Goal: Check status: Check status

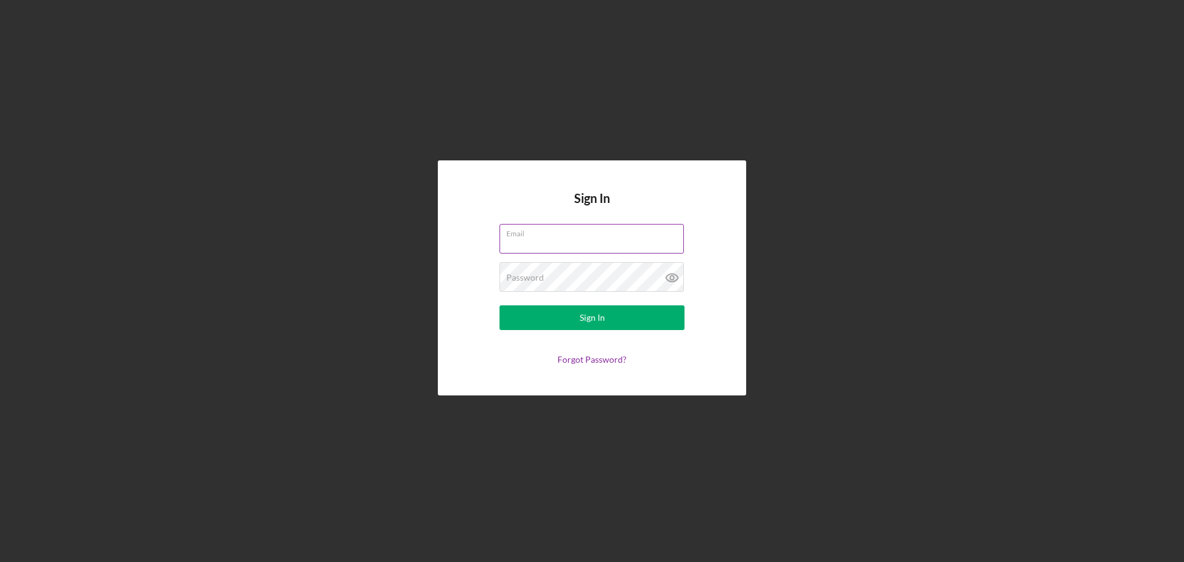
click at [641, 239] on input "Email" at bounding box center [592, 239] width 184 height 30
type input "[EMAIL_ADDRESS][DOMAIN_NAME]"
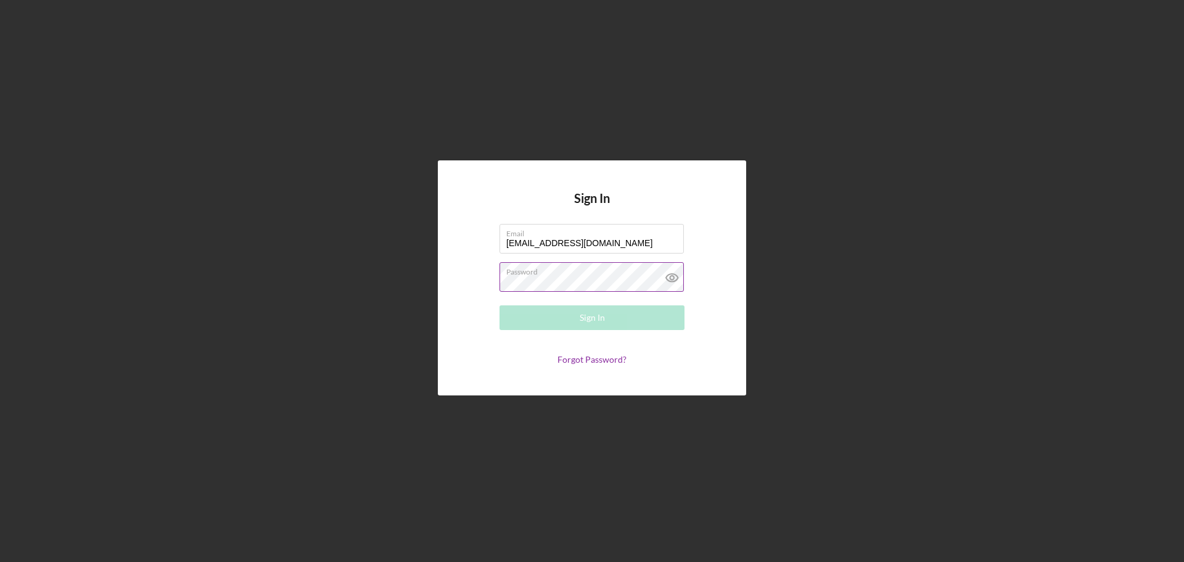
click at [603, 276] on div "Password Required" at bounding box center [592, 277] width 185 height 31
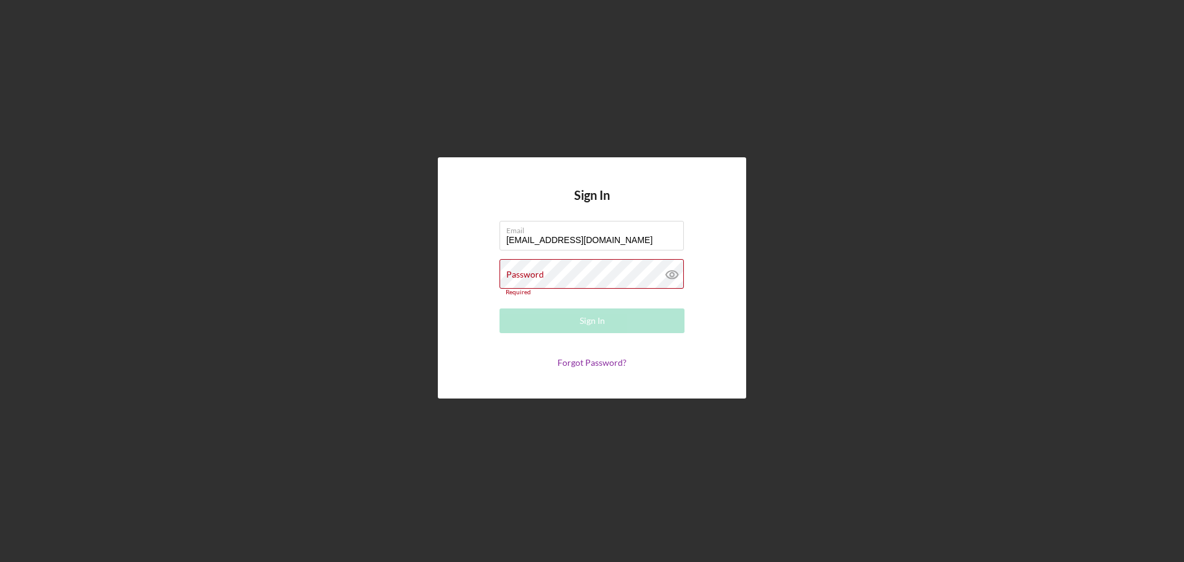
click at [791, 271] on div "Sign In Email [EMAIL_ADDRESS][DOMAIN_NAME] Password Required Sign In Forgot Pas…" at bounding box center [592, 278] width 1172 height 556
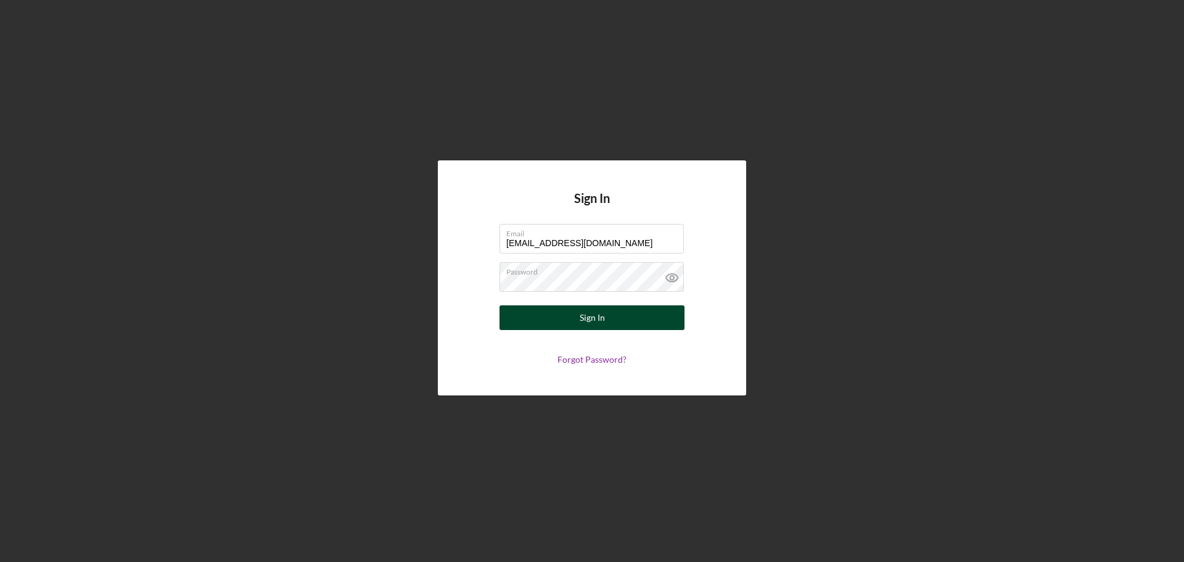
click at [579, 320] on button "Sign In" at bounding box center [592, 317] width 185 height 25
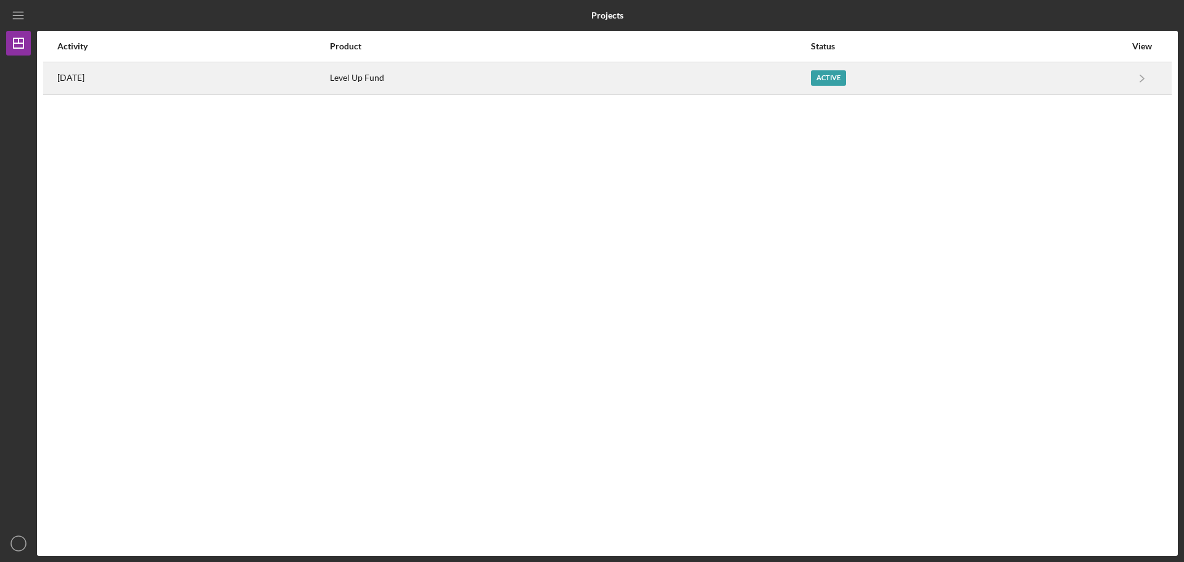
click at [846, 80] on div "Active" at bounding box center [828, 77] width 35 height 15
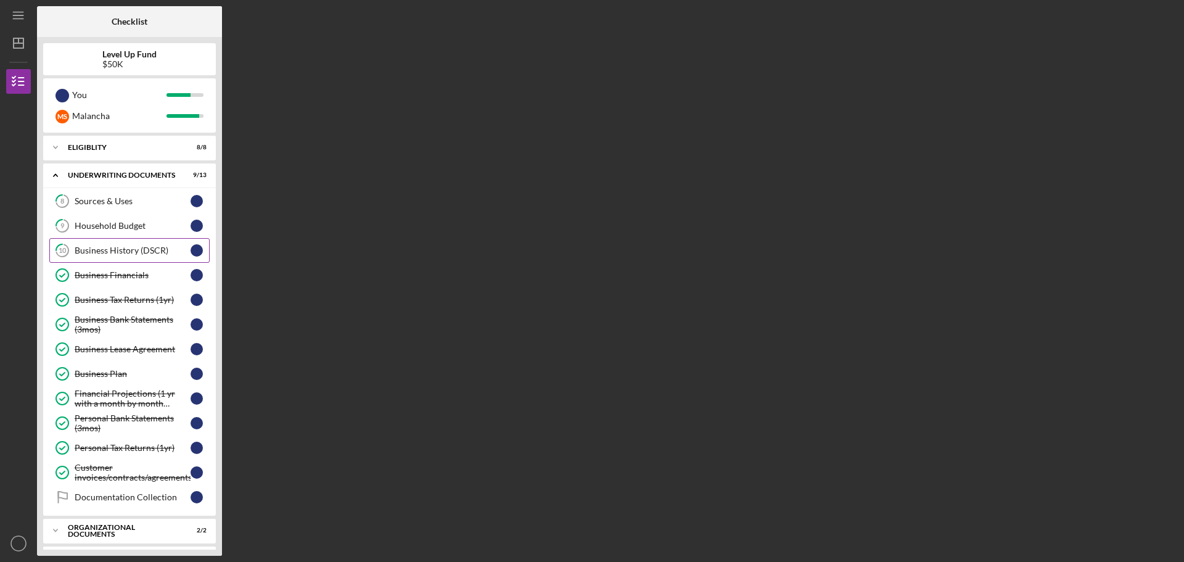
click at [140, 252] on div "Business History (DSCR)" at bounding box center [133, 250] width 116 height 10
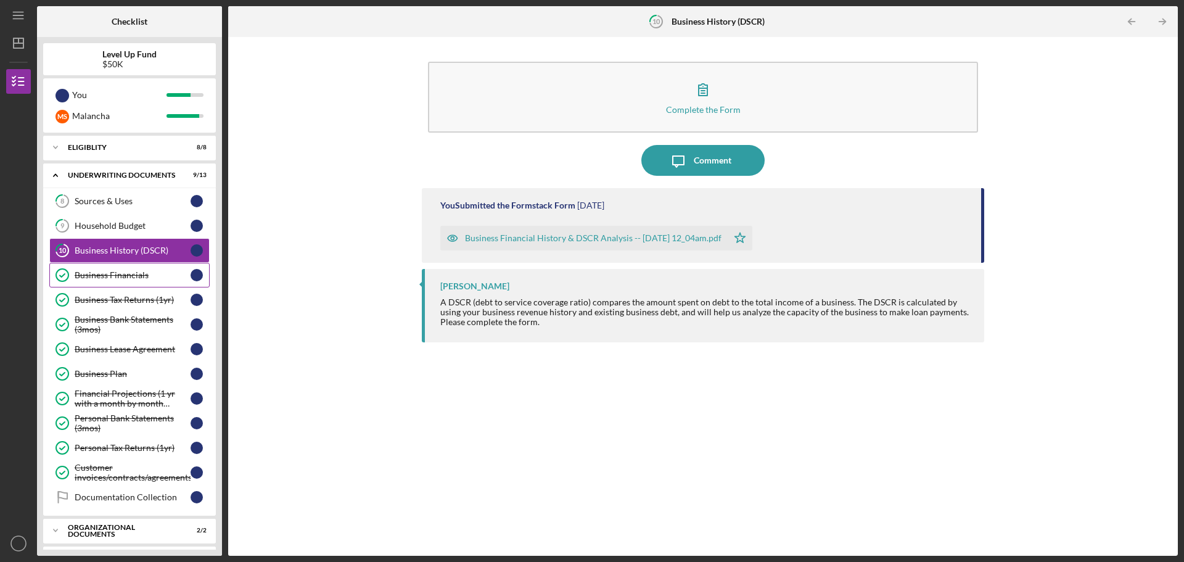
click at [123, 274] on div "Business Financials" at bounding box center [133, 275] width 116 height 10
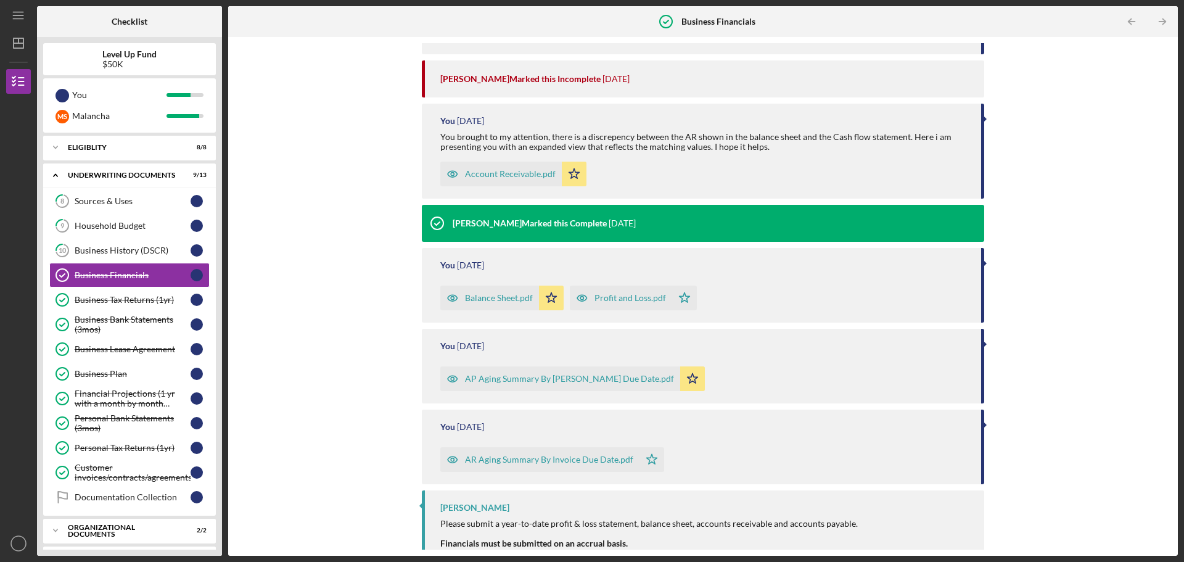
scroll to position [353, 0]
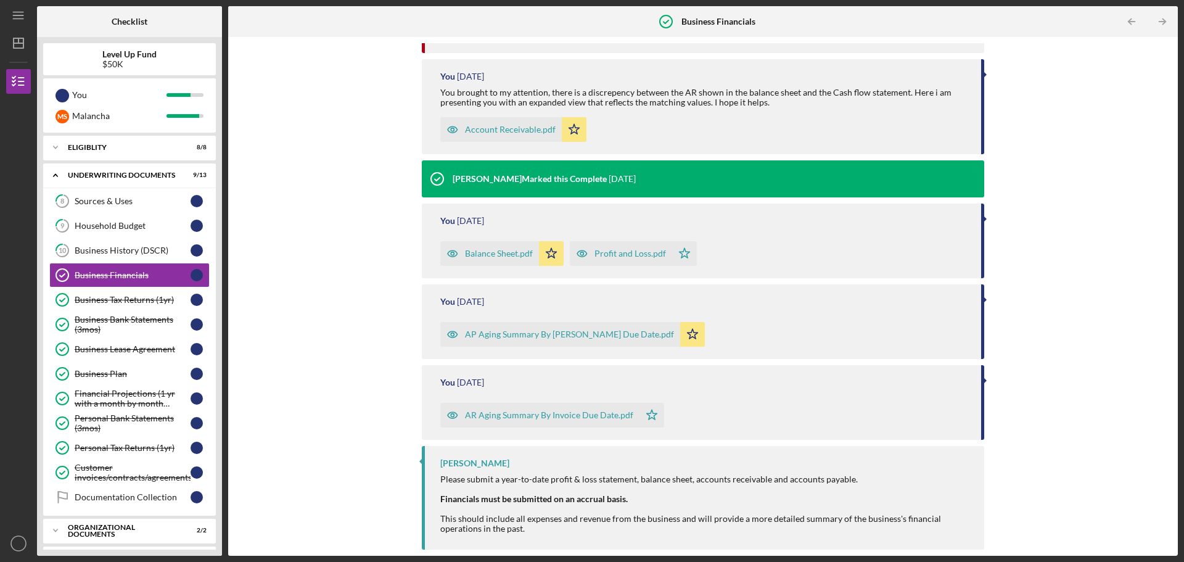
click at [507, 255] on div "Balance Sheet.pdf" at bounding box center [499, 254] width 68 height 10
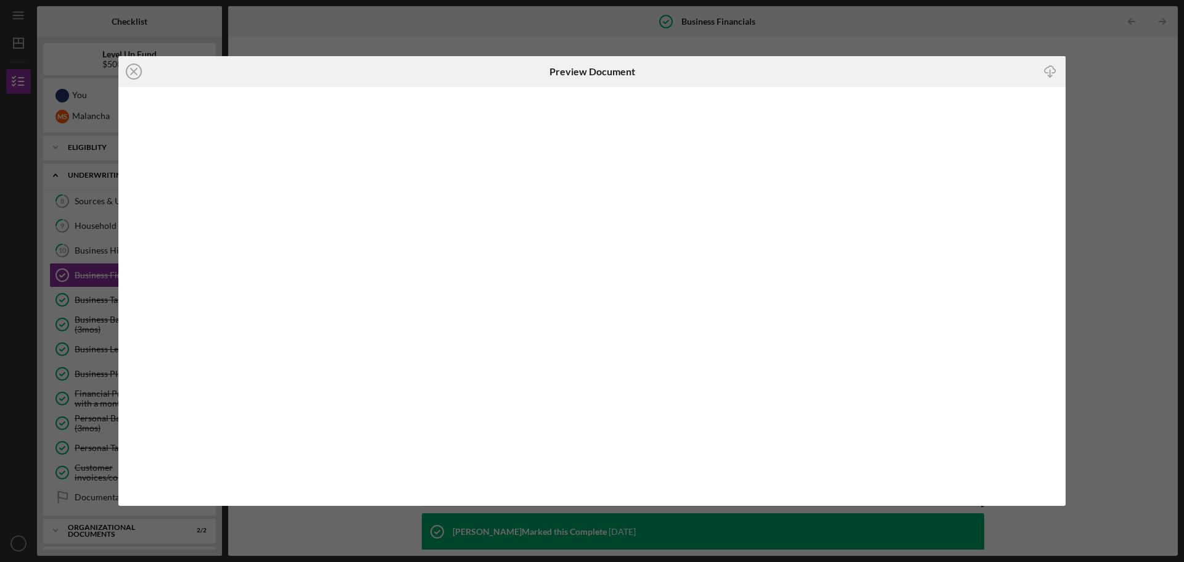
scroll to position [310, 0]
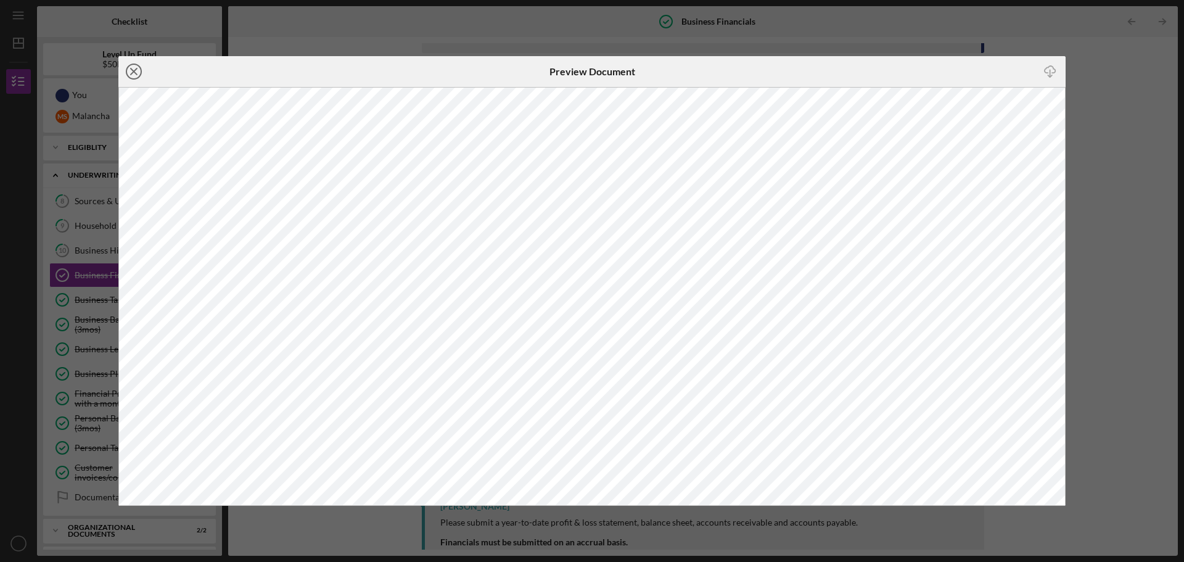
click at [138, 74] on icon "Icon/Close" at bounding box center [133, 71] width 31 height 31
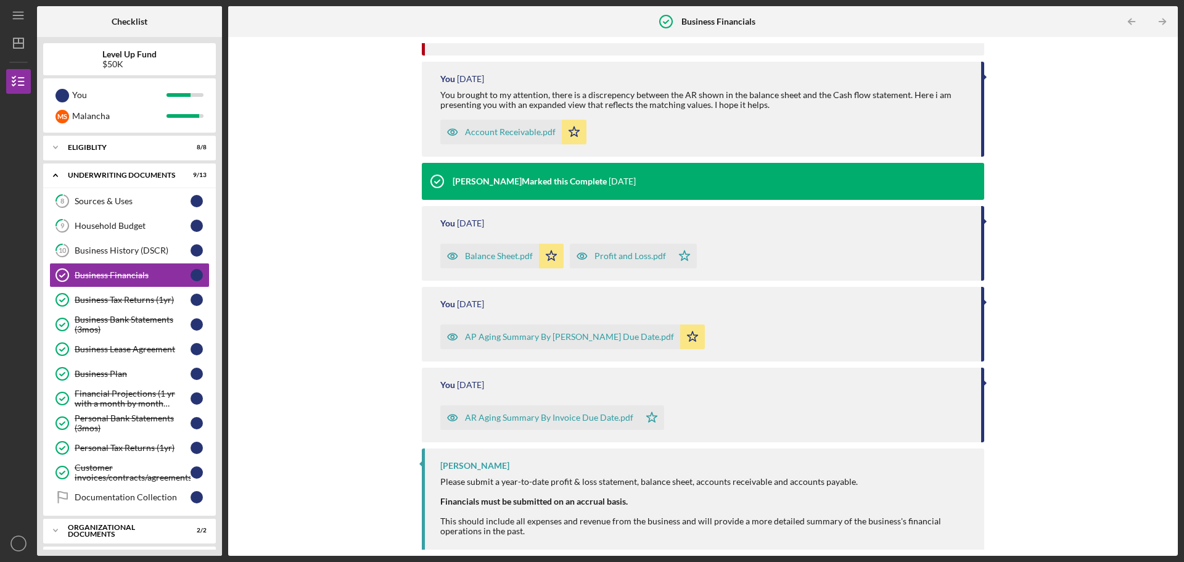
scroll to position [353, 0]
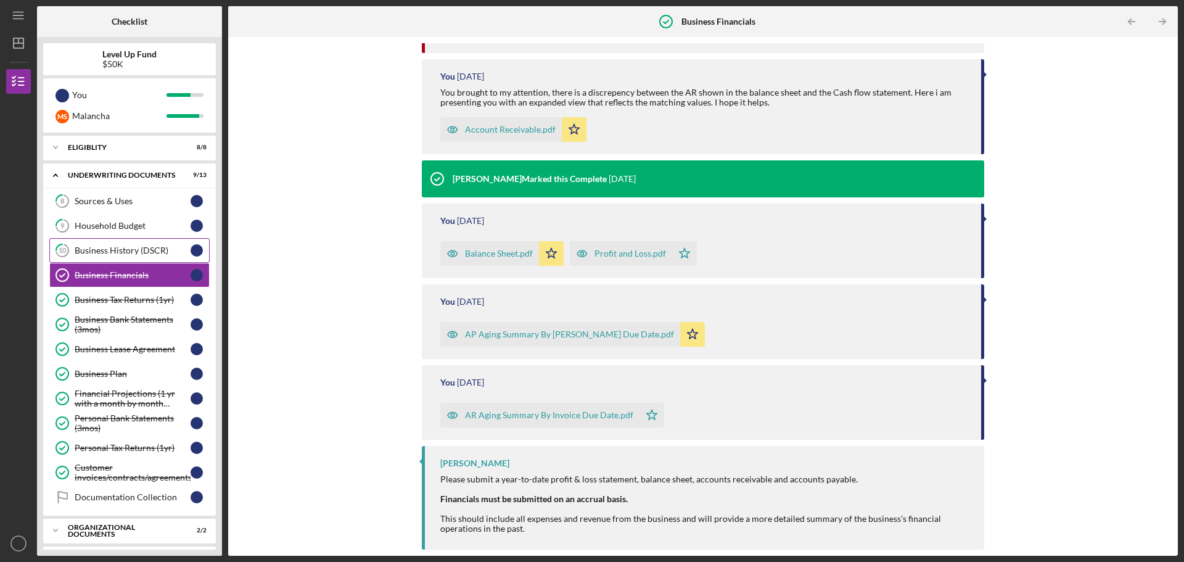
click at [102, 251] on div "Business History (DSCR)" at bounding box center [133, 250] width 116 height 10
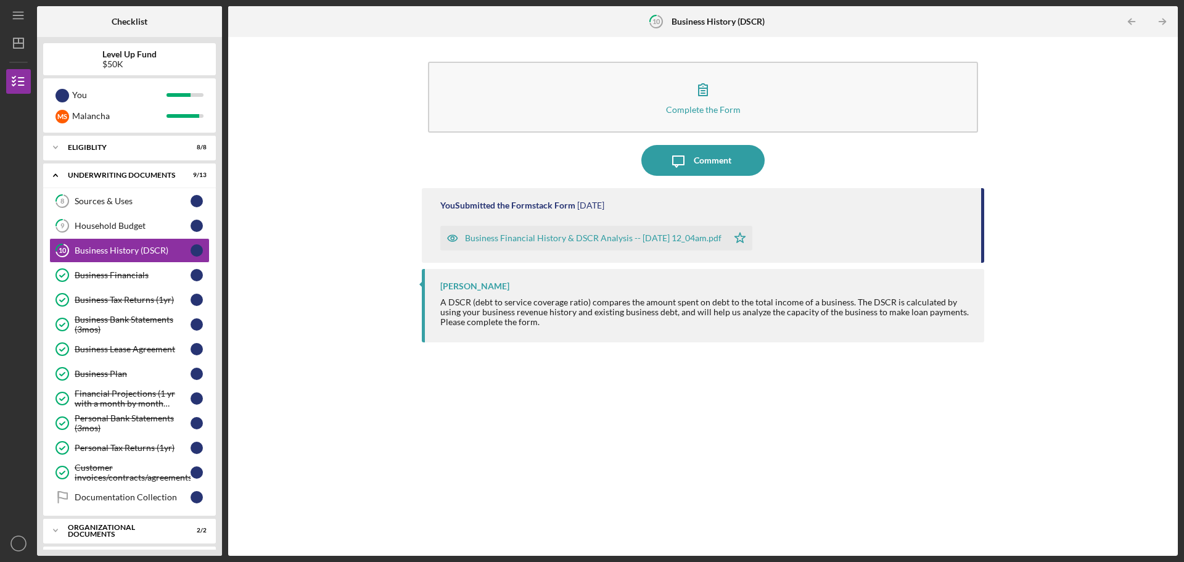
click at [528, 236] on div "Business Financial History & DSCR Analysis -- [DATE] 12_04am.pdf" at bounding box center [593, 238] width 257 height 10
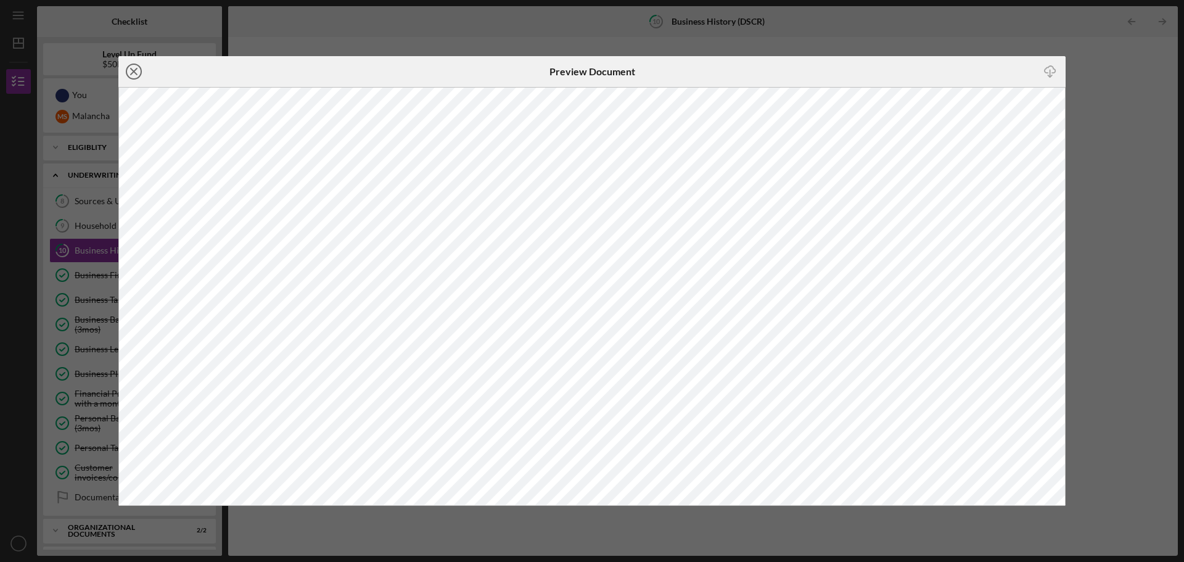
click at [136, 74] on line at bounding box center [134, 71] width 6 height 6
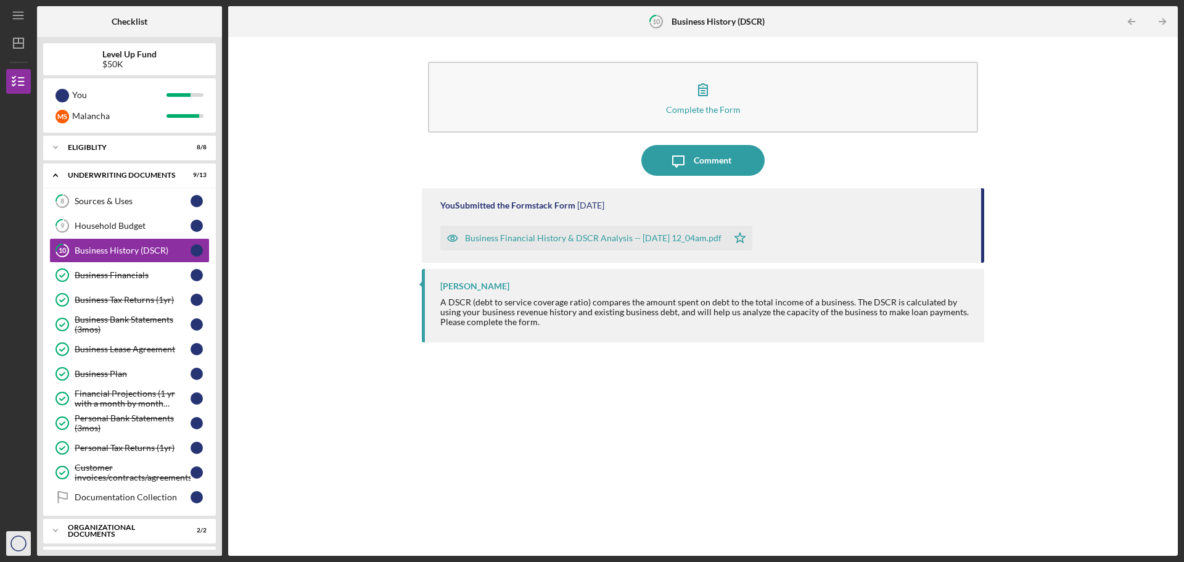
click at [23, 545] on icon "button" at bounding box center [18, 543] width 25 height 31
click at [32, 516] on link "Logout" at bounding box center [75, 513] width 136 height 25
